Goal: Information Seeking & Learning: Learn about a topic

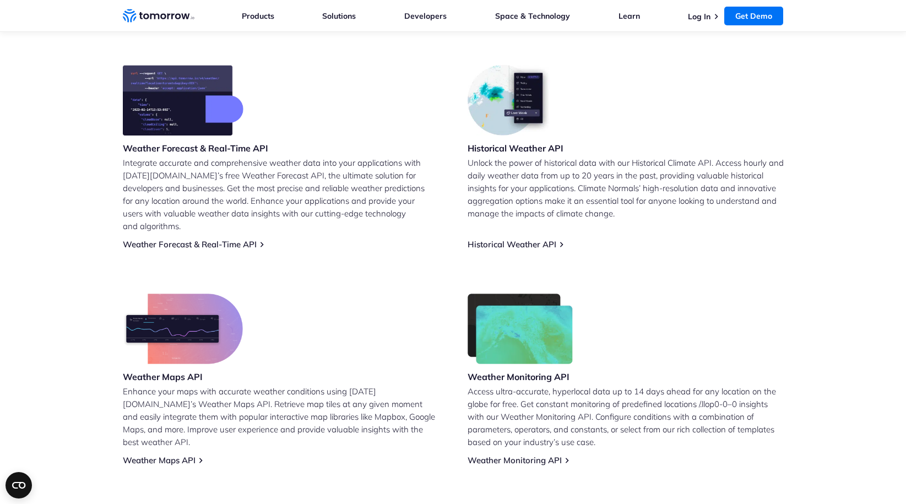
scroll to position [518, 0]
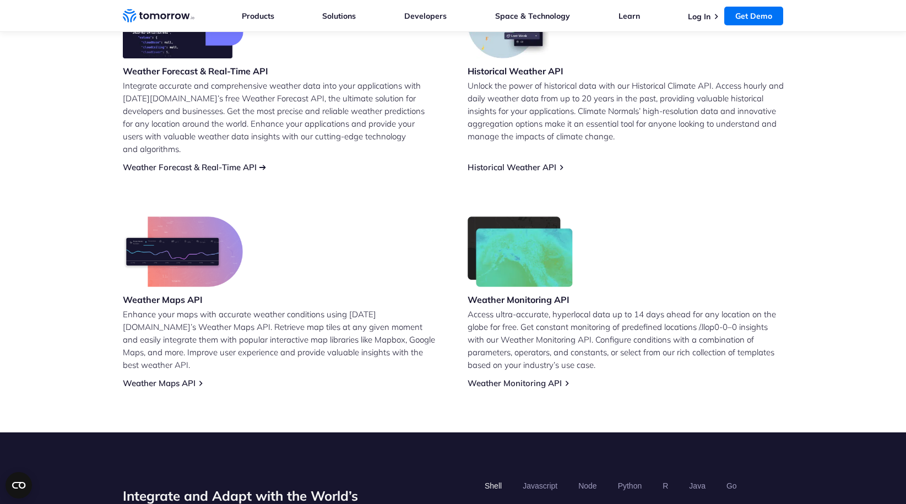
click at [224, 162] on link "Weather Forecast & Real-Time API" at bounding box center [190, 167] width 134 height 10
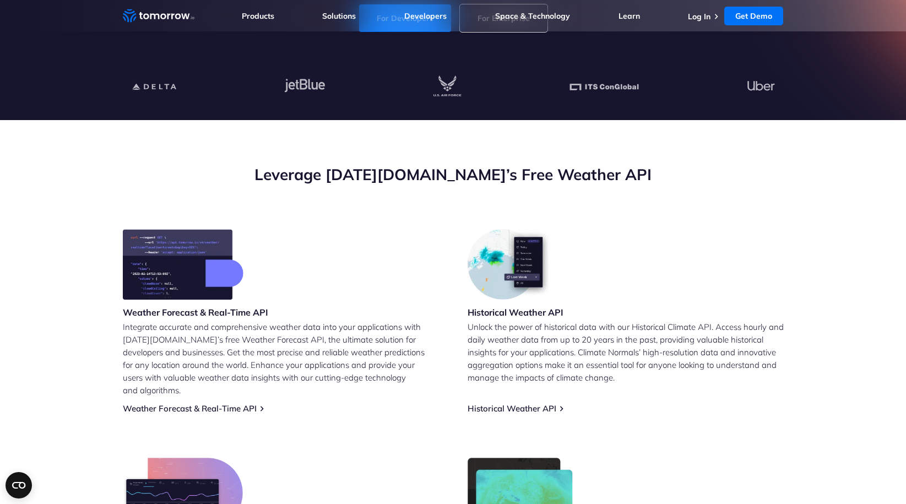
scroll to position [385, 0]
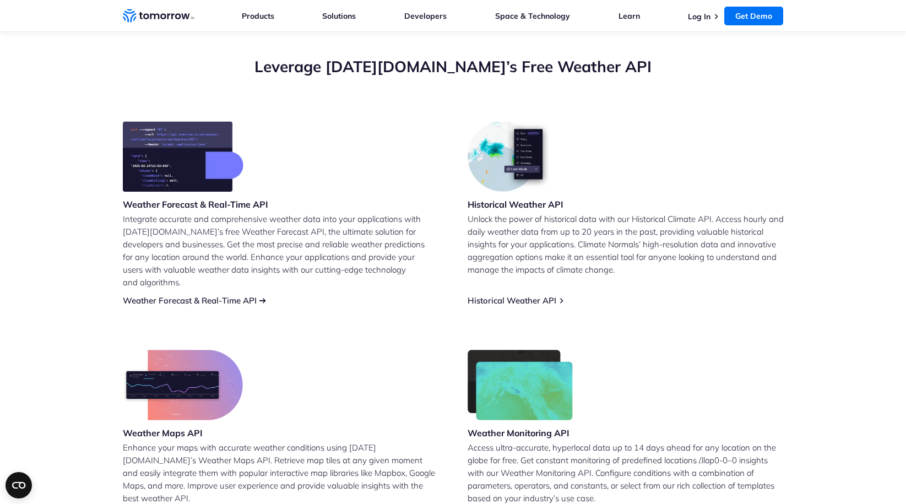
drag, startPoint x: 183, startPoint y: 209, endPoint x: 224, endPoint y: 284, distance: 86.0
click at [183, 209] on h3 "Weather Forecast & Real-Time API" at bounding box center [195, 204] width 145 height 12
click at [226, 295] on link "Weather Forecast & Real-Time API" at bounding box center [190, 300] width 134 height 10
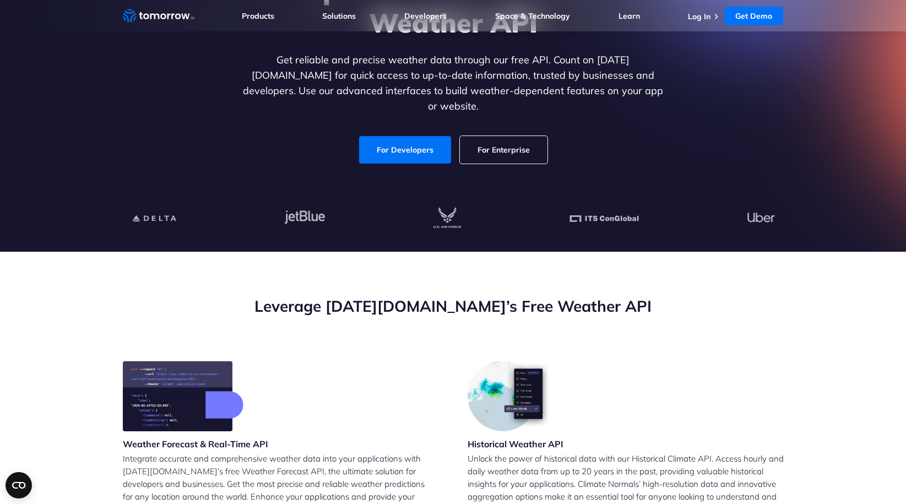
scroll to position [208, 0]
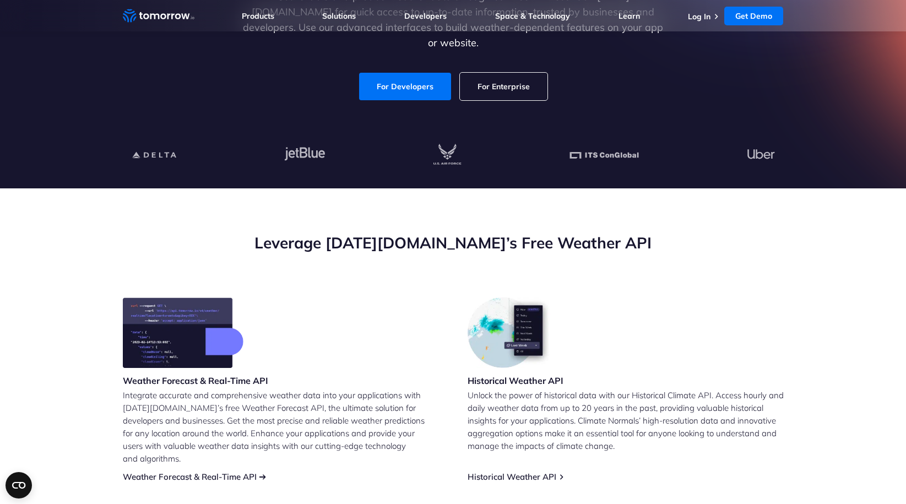
click at [260, 460] on div "Weather Forecast & Real-Time API Integrate accurate and comprehensive weather d…" at bounding box center [281, 389] width 316 height 184
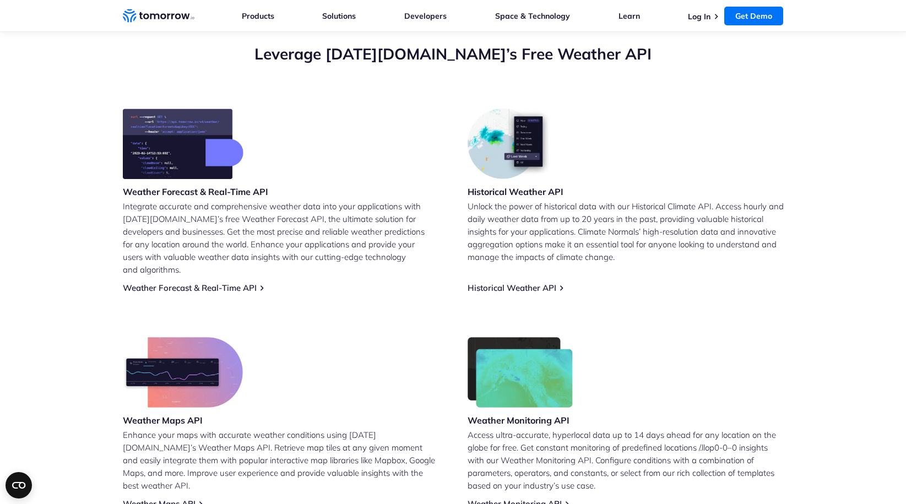
scroll to position [538, 0]
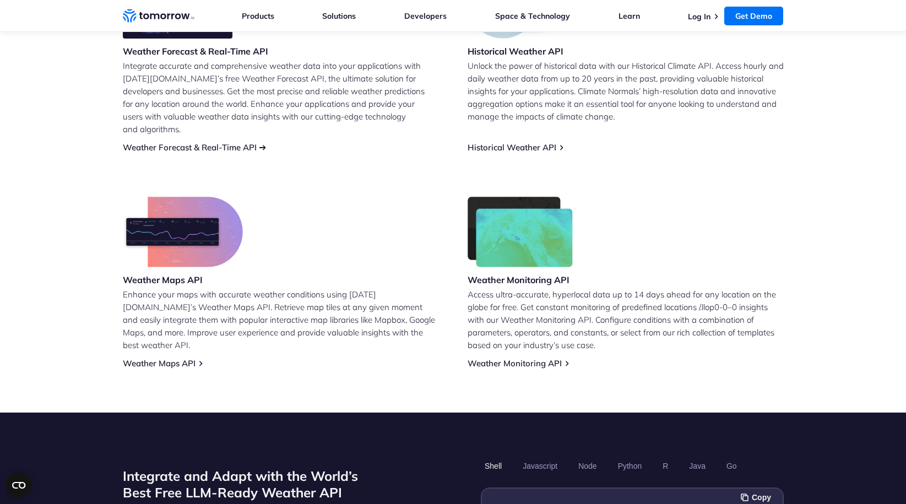
click at [216, 142] on link "Weather Forecast & Real-Time API" at bounding box center [190, 147] width 134 height 10
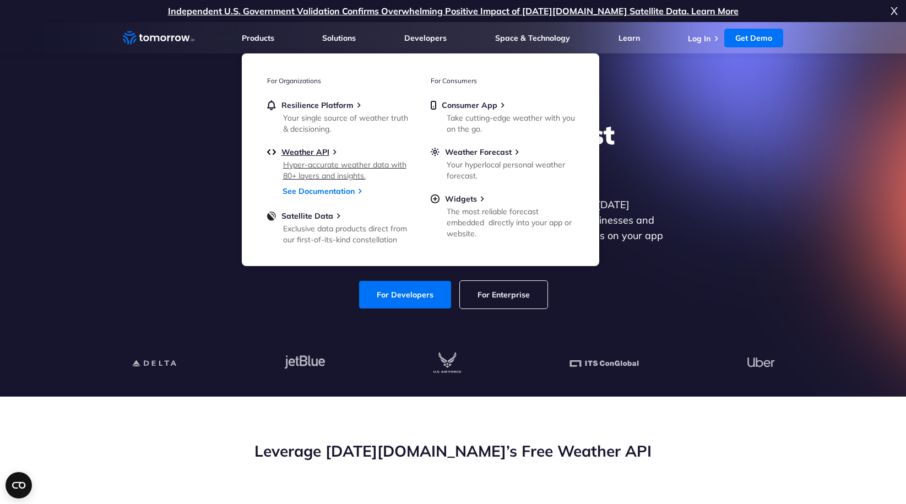
click at [328, 161] on div "Hyper-accurate weather data with 80+ layers and insights." at bounding box center [347, 170] width 128 height 22
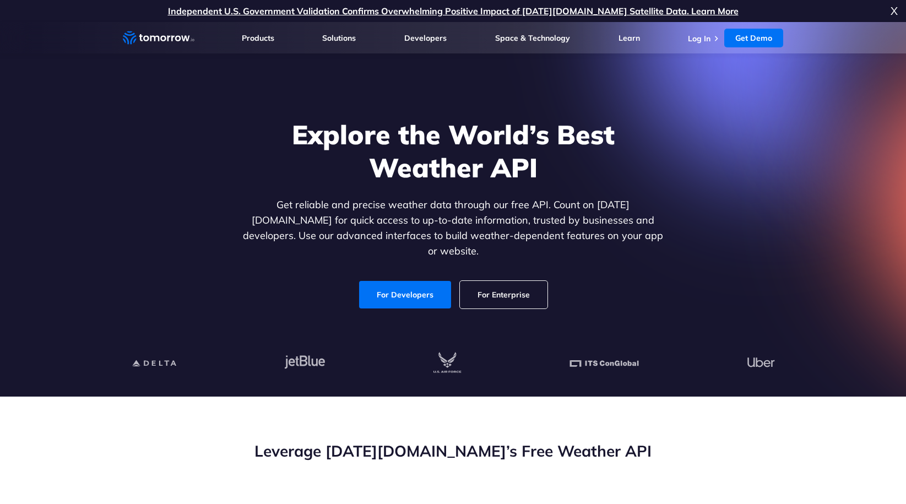
scroll to position [1, 0]
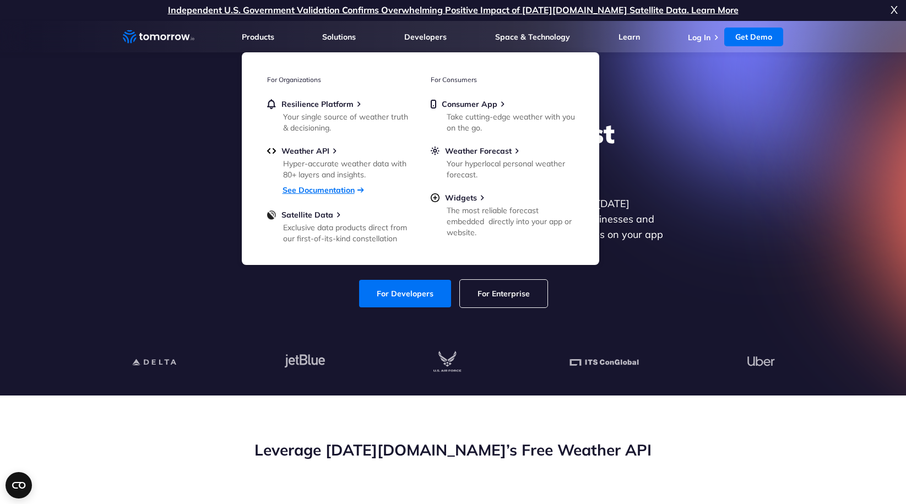
click at [336, 192] on link "See Documentation" at bounding box center [318, 190] width 72 height 10
